Goal: Task Accomplishment & Management: Manage account settings

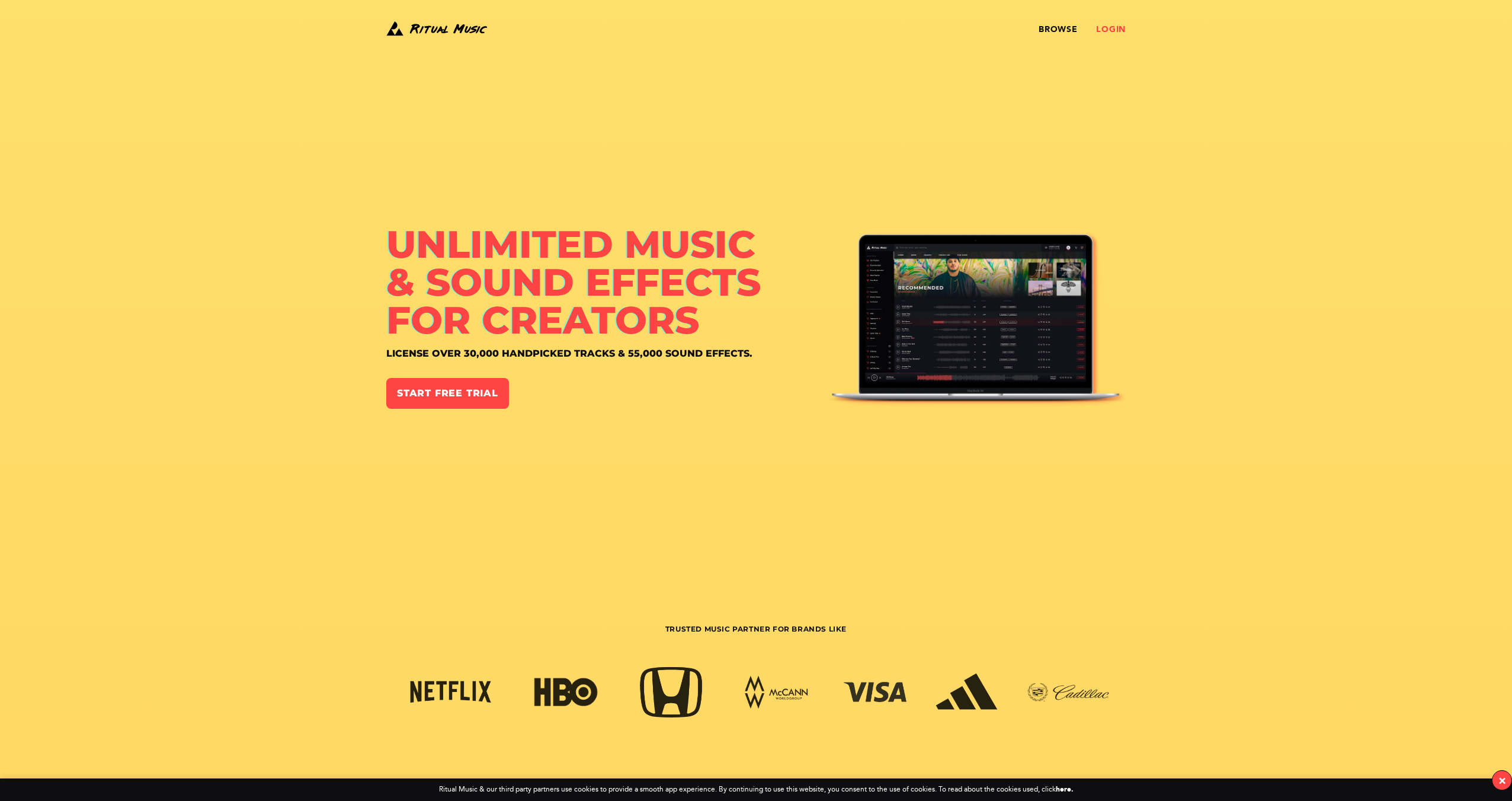
click at [1116, 32] on link "Login" at bounding box center [1111, 29] width 29 height 9
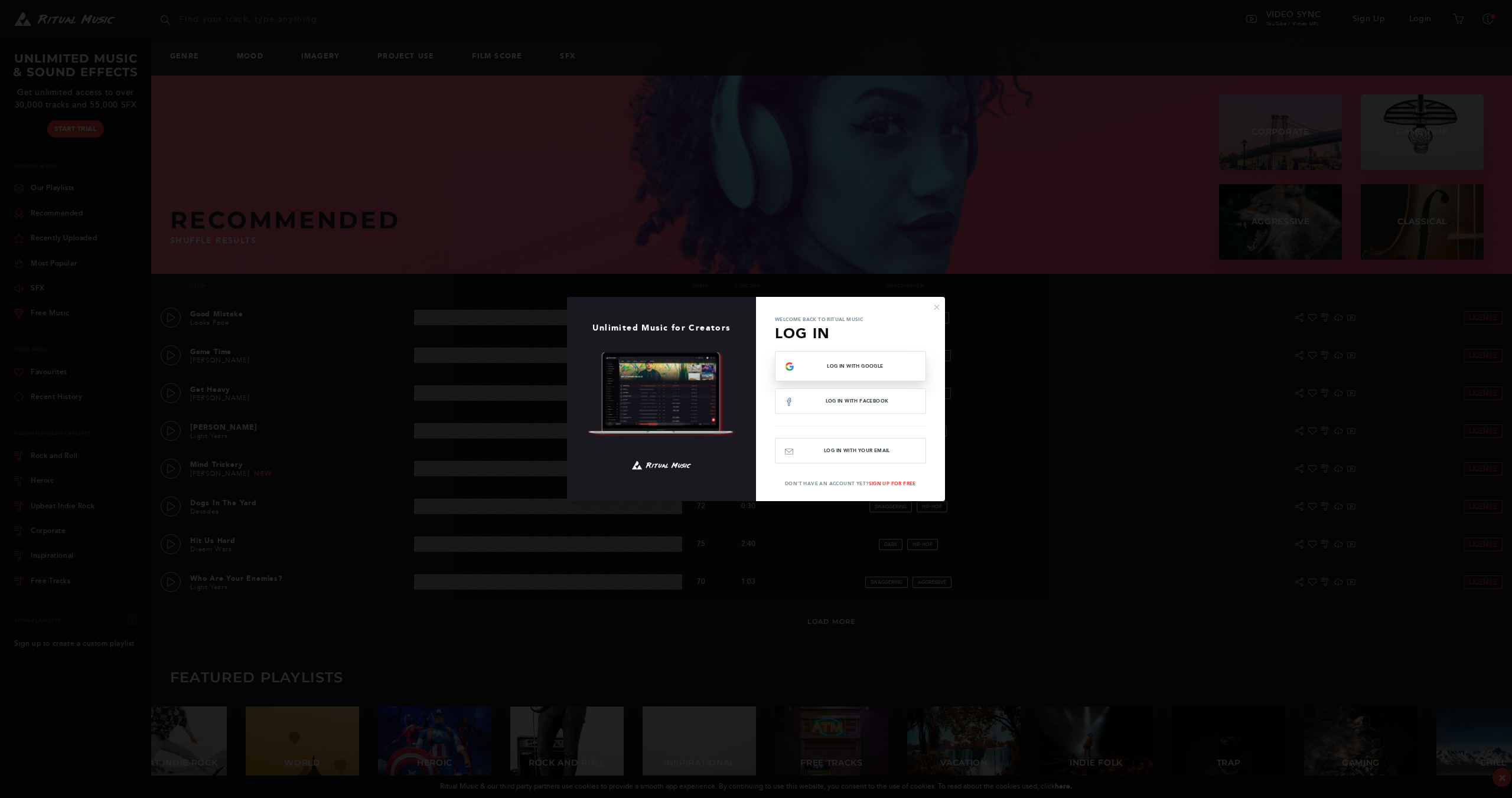
click at [894, 365] on span "Log In with Google" at bounding box center [855, 366] width 122 height 5
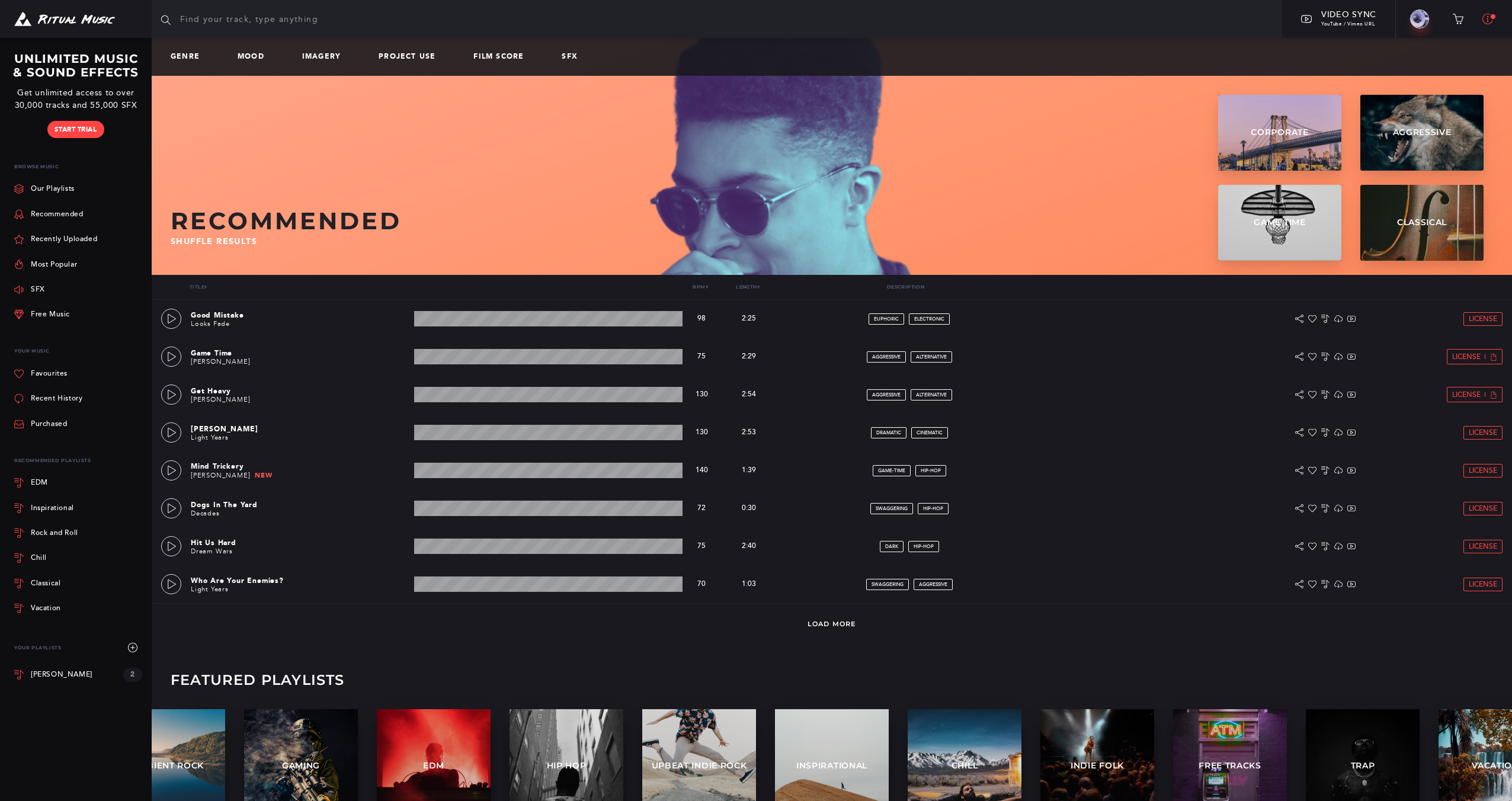
click at [1487, 20] on icon at bounding box center [1488, 19] width 11 height 11
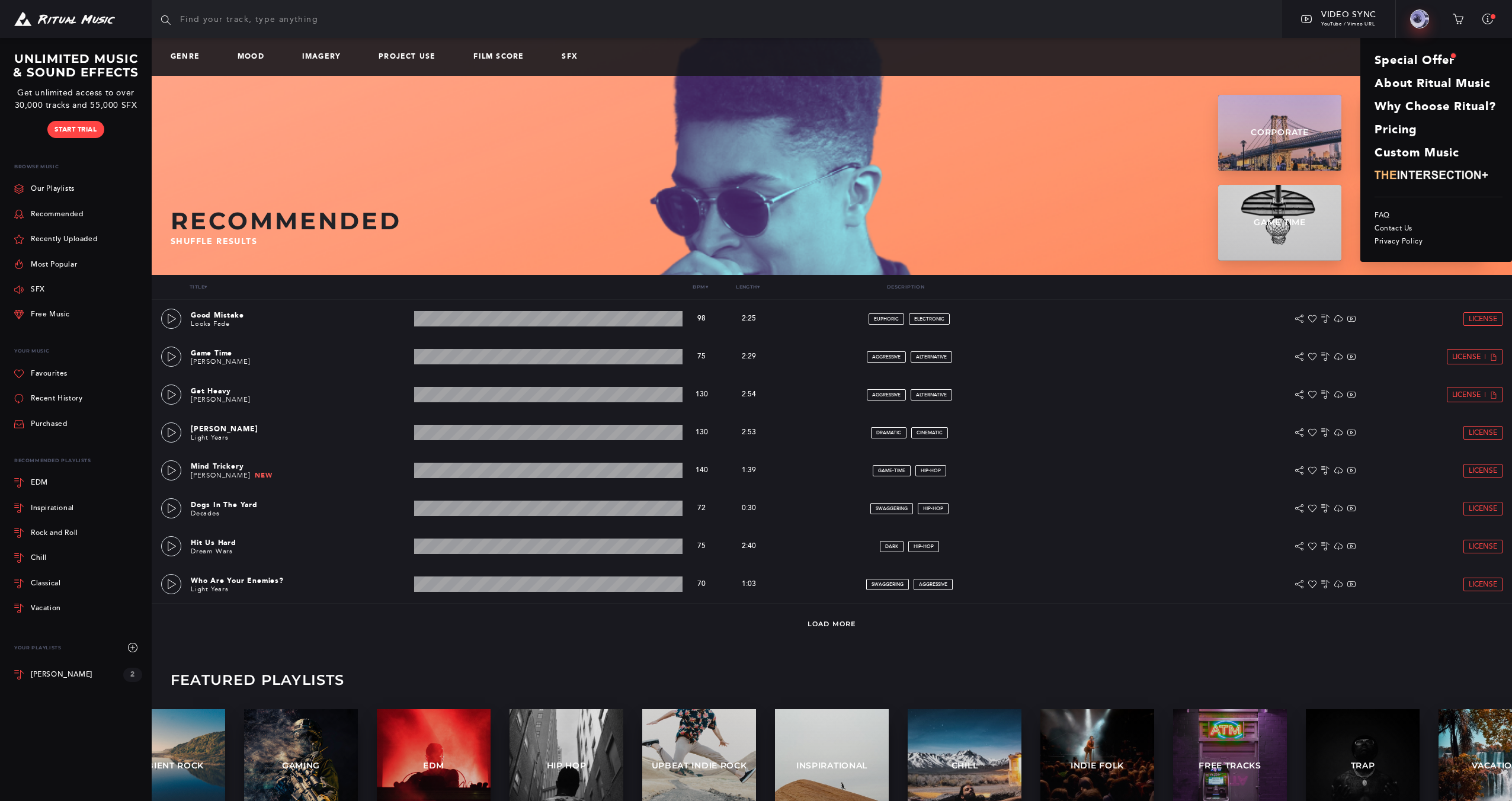
click at [1415, 23] on img at bounding box center [1419, 19] width 19 height 19
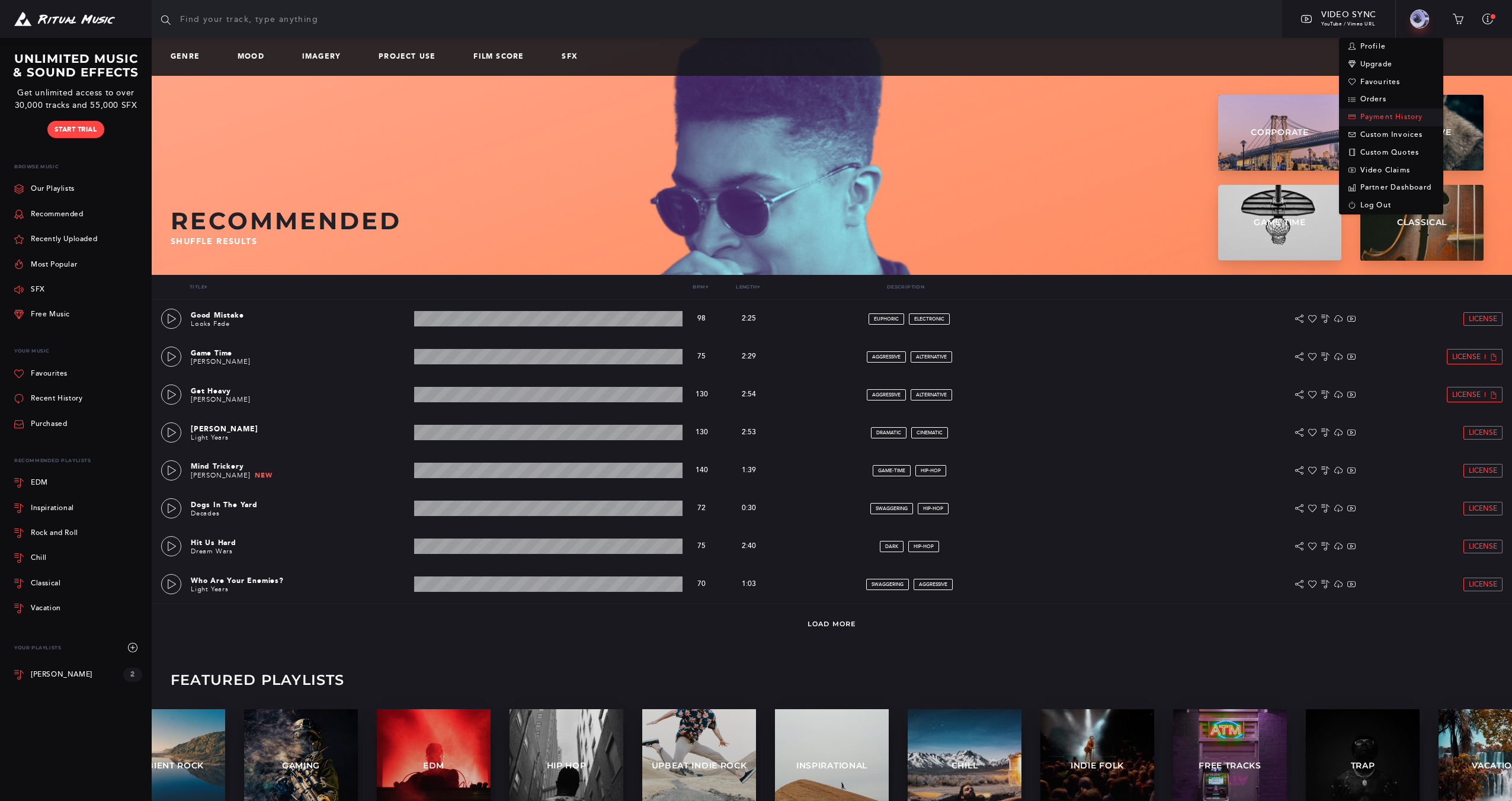
click at [1398, 119] on link "Payment History" at bounding box center [1391, 117] width 104 height 18
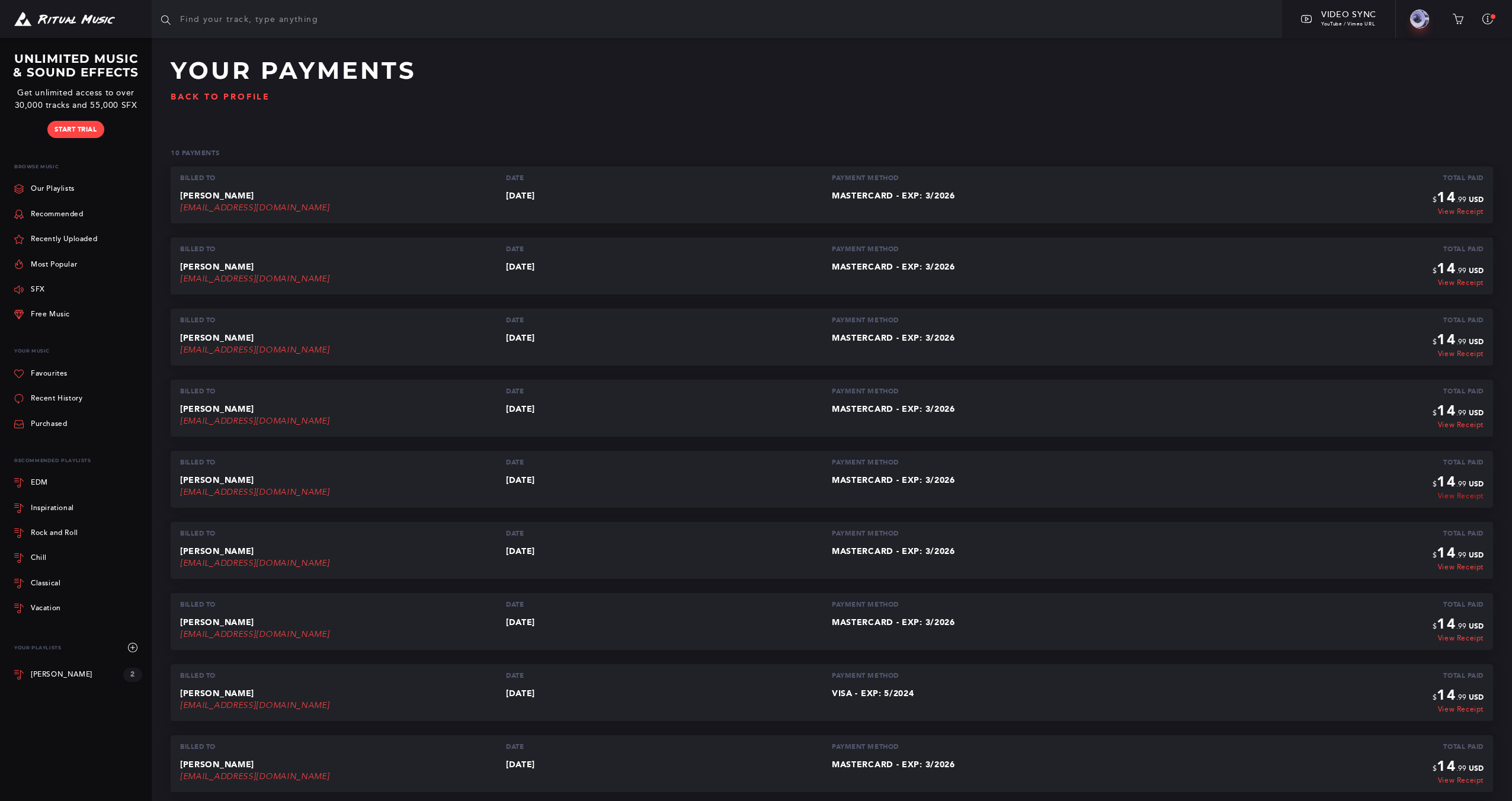
click at [1467, 496] on link "View Receipt" at bounding box center [1458, 496] width 51 height 8
click at [1471, 642] on div "Billed To Date Payment Method Total Paid [PERSON_NAME] [EMAIL_ADDRESS][DOMAIN_N…" at bounding box center [832, 622] width 1323 height 57
click at [1471, 641] on link "View Receipt" at bounding box center [1458, 639] width 51 height 8
click at [1467, 637] on link "View Receipt" at bounding box center [1458, 639] width 51 height 8
click at [1444, 636] on link "View Receipt" at bounding box center [1458, 639] width 51 height 8
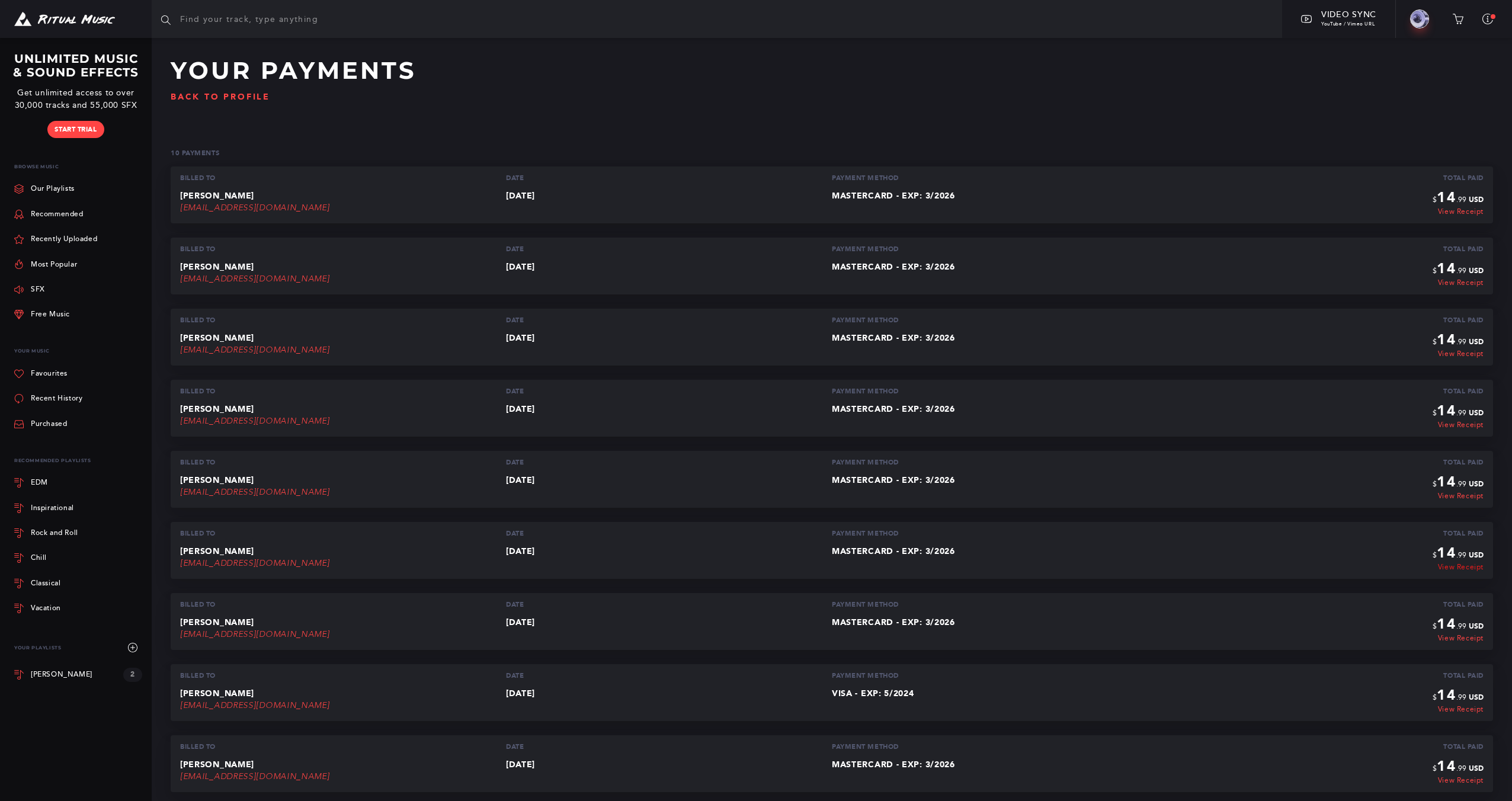
click at [1462, 570] on link "View Receipt" at bounding box center [1458, 568] width 51 height 8
click at [1468, 498] on link "View Receipt" at bounding box center [1458, 496] width 51 height 8
click at [1471, 496] on link "View Receipt" at bounding box center [1458, 496] width 51 height 8
click at [1467, 424] on link "View Receipt" at bounding box center [1458, 426] width 51 height 8
click at [1467, 353] on link "View Receipt" at bounding box center [1458, 354] width 51 height 8
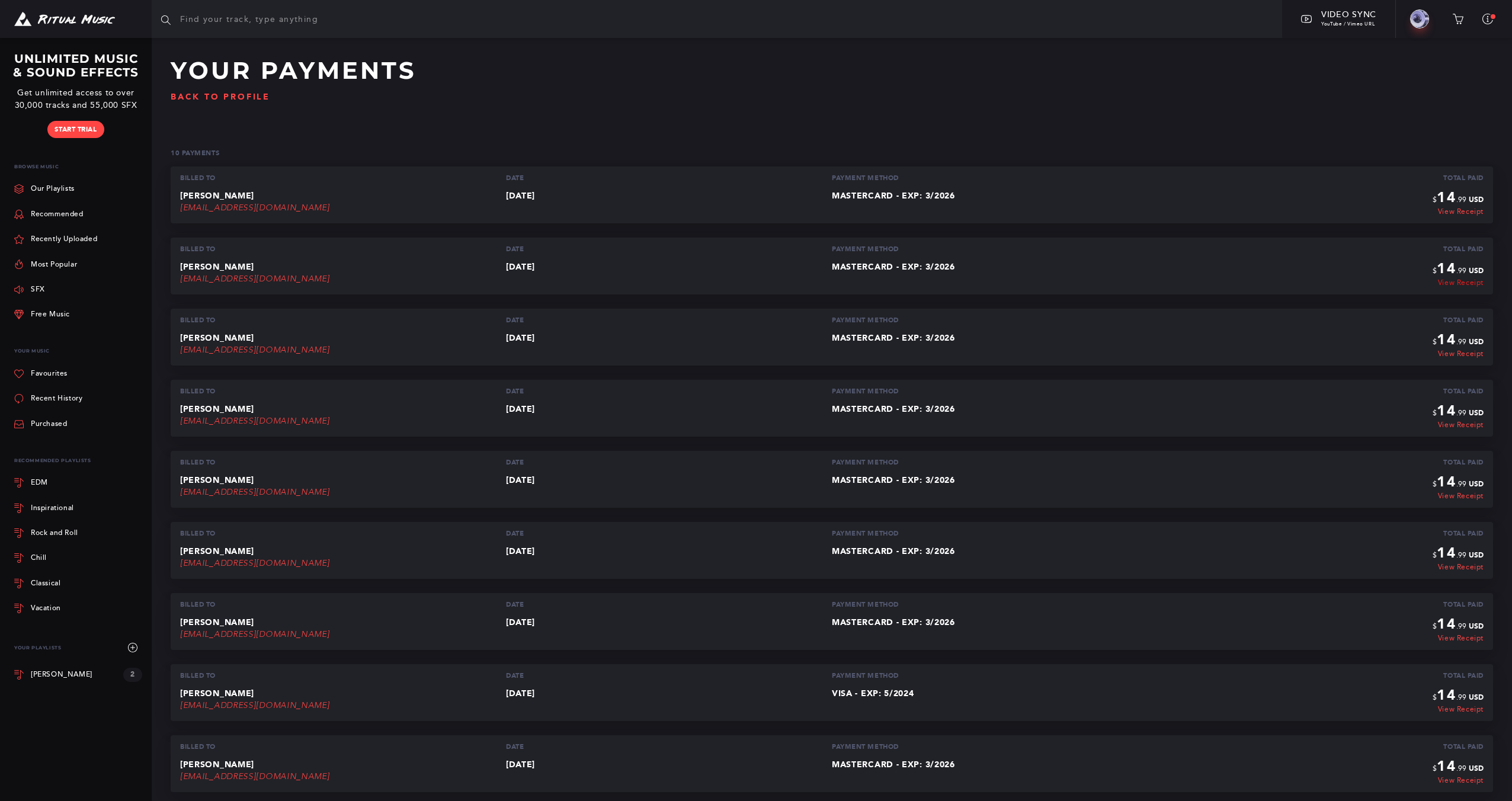
click at [1469, 285] on link "View Receipt" at bounding box center [1458, 284] width 51 height 8
click at [1460, 210] on link "View Receipt" at bounding box center [1458, 211] width 51 height 8
